Goal: Find specific page/section: Find specific page/section

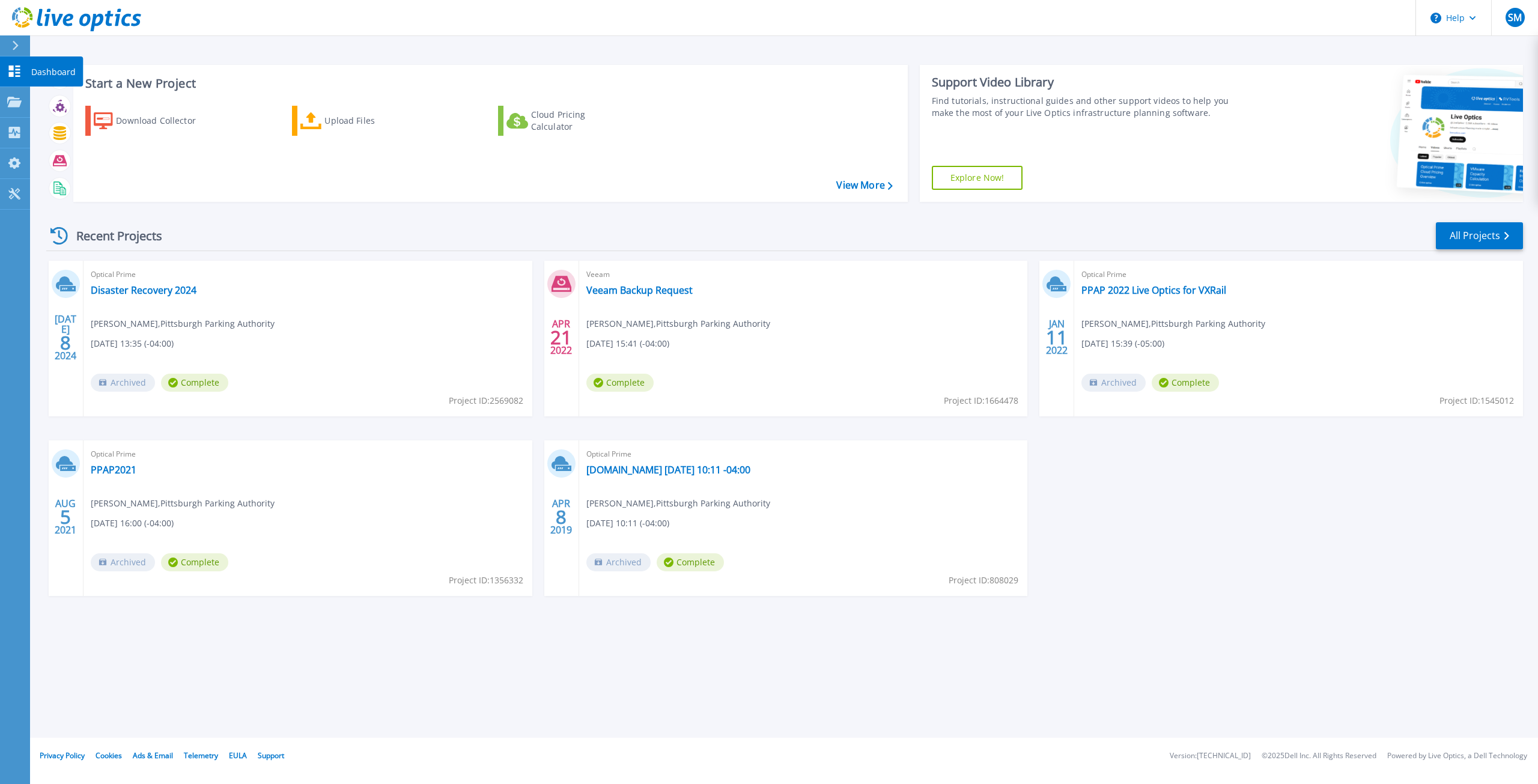
click at [31, 71] on p "Dashboard" at bounding box center [53, 72] width 44 height 31
click at [1198, 541] on div "[DATE] Optical Prime Disaster Recovery 2024 [PERSON_NAME] , [GEOGRAPHIC_DATA] P…" at bounding box center [780, 440] width 1486 height 359
click at [18, 99] on icon at bounding box center [14, 102] width 14 height 10
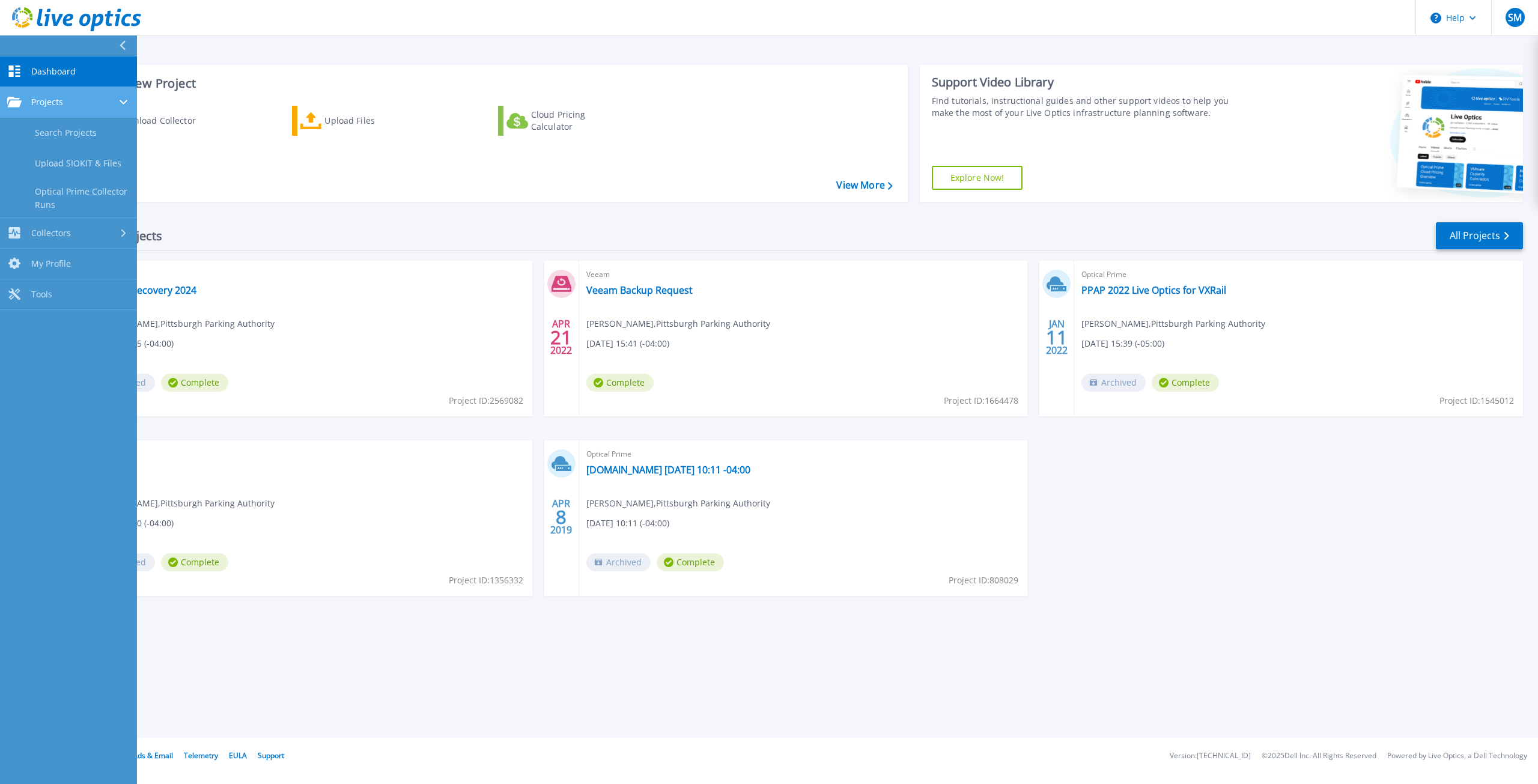
click at [56, 108] on link "Projects Projects" at bounding box center [68, 102] width 137 height 31
click at [59, 132] on link "Search Projects" at bounding box center [68, 133] width 137 height 31
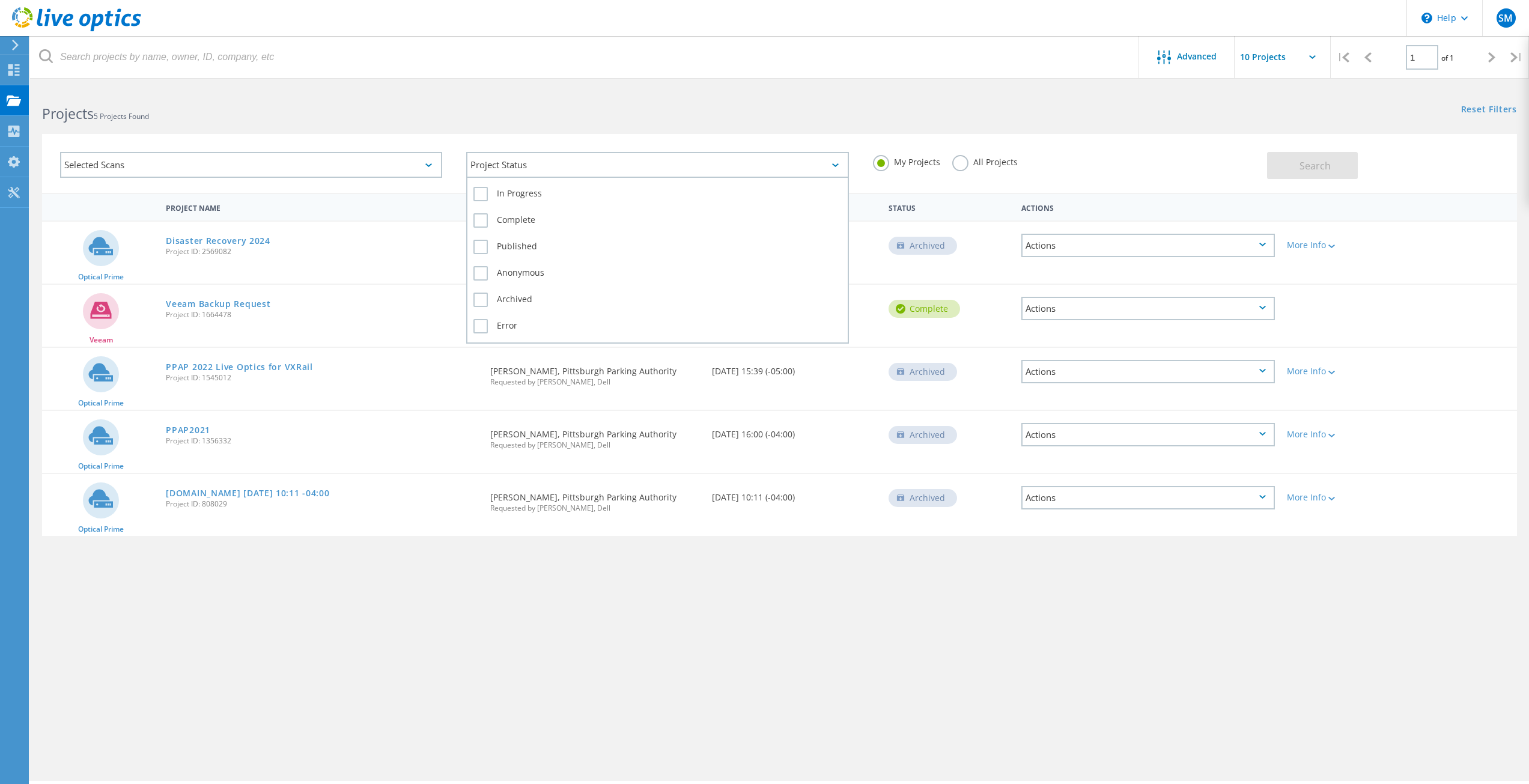
click at [562, 172] on div "Project Status" at bounding box center [657, 165] width 382 height 25
click at [560, 109] on h2 "Projects 5 Projects Found" at bounding box center [405, 114] width 725 height 19
click at [64, 71] on div "Dashboard" at bounding box center [56, 69] width 44 height 8
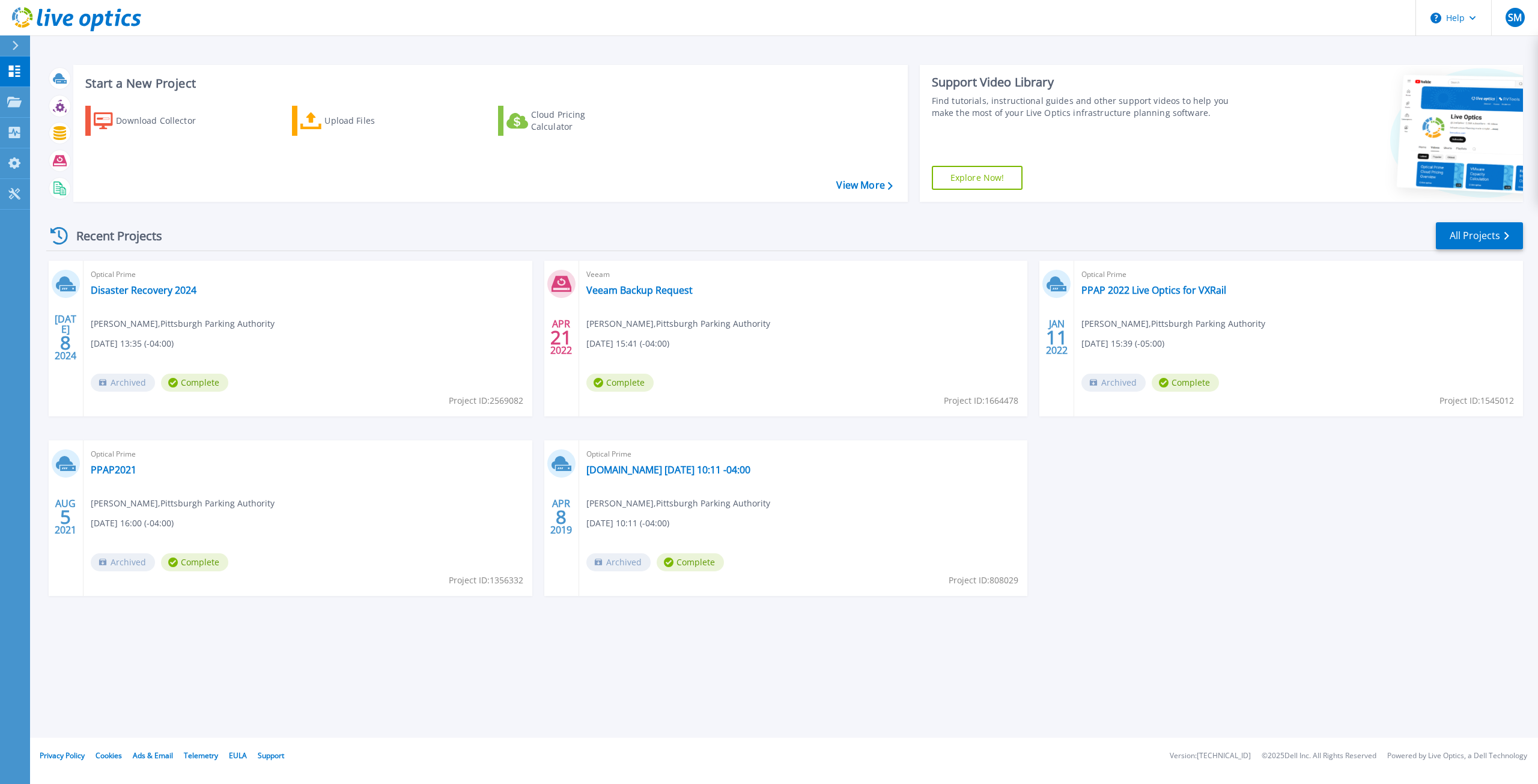
click at [608, 222] on div "Recent Projects All Projects" at bounding box center [784, 236] width 1477 height 30
